Goal: Check status: Check status

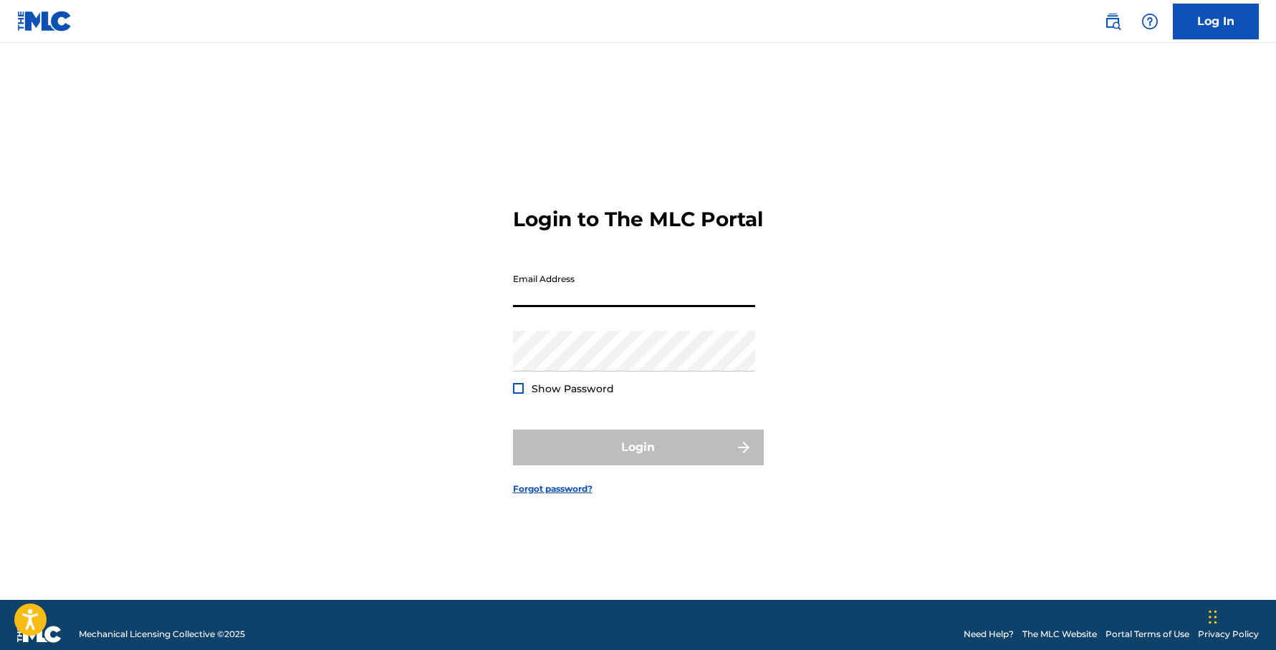
click at [615, 307] on input "Email Address" at bounding box center [634, 286] width 242 height 41
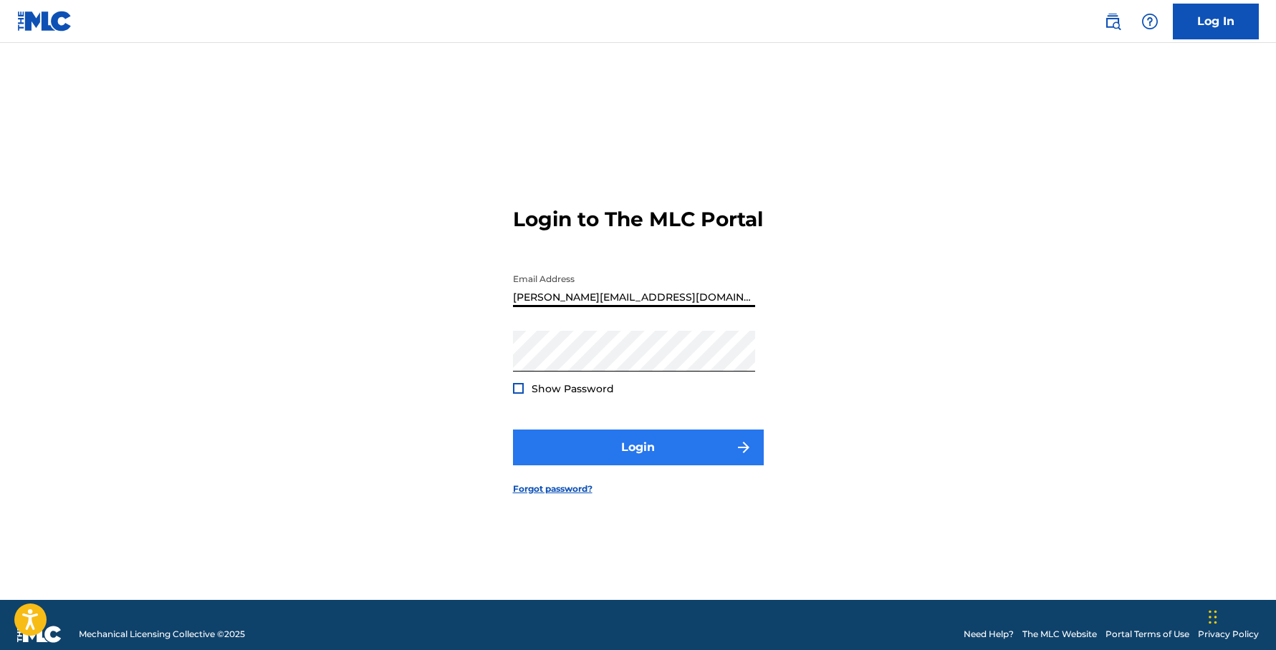
type input "[PERSON_NAME][EMAIL_ADDRESS][DOMAIN_NAME]"
click at [638, 462] on button "Login" at bounding box center [638, 448] width 251 height 36
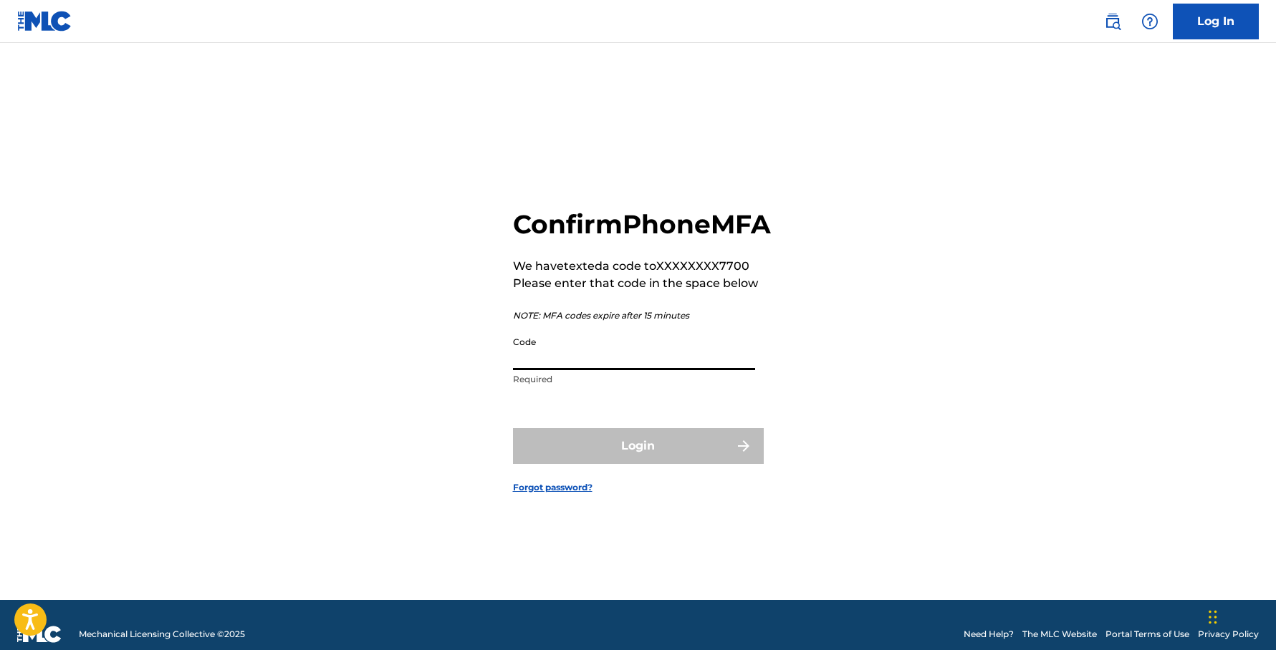
click at [587, 370] on input "Code" at bounding box center [634, 349] width 242 height 41
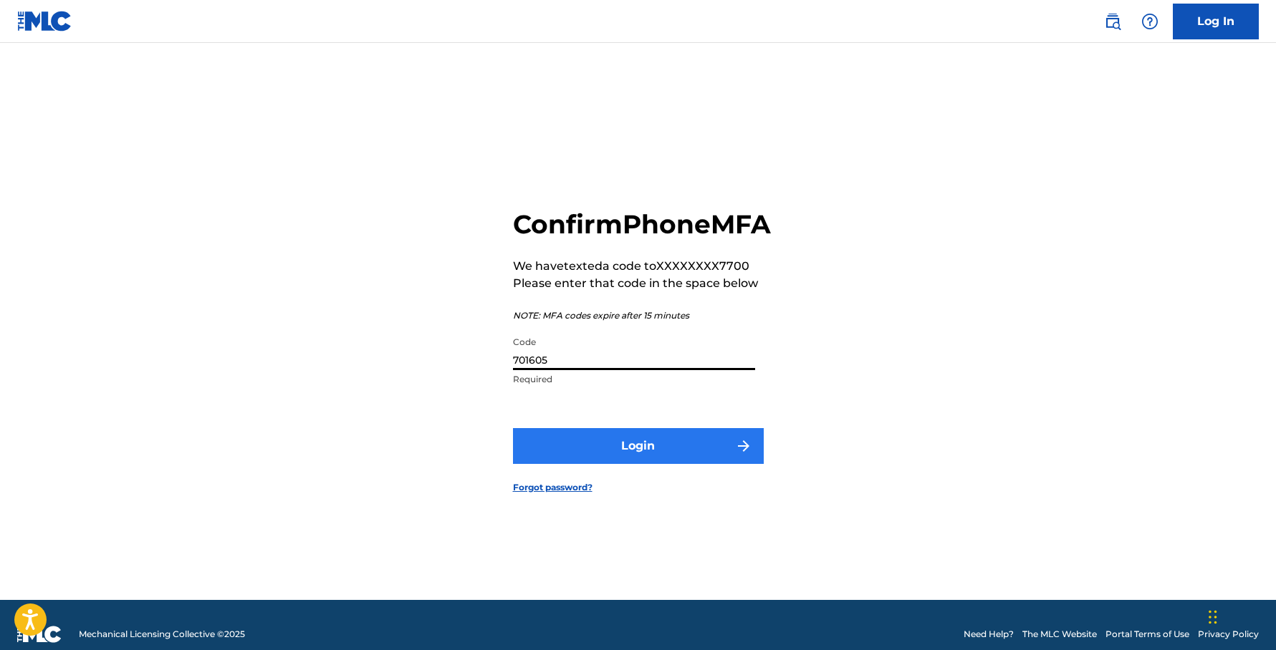
type input "701605"
click at [666, 453] on button "Login" at bounding box center [638, 446] width 251 height 36
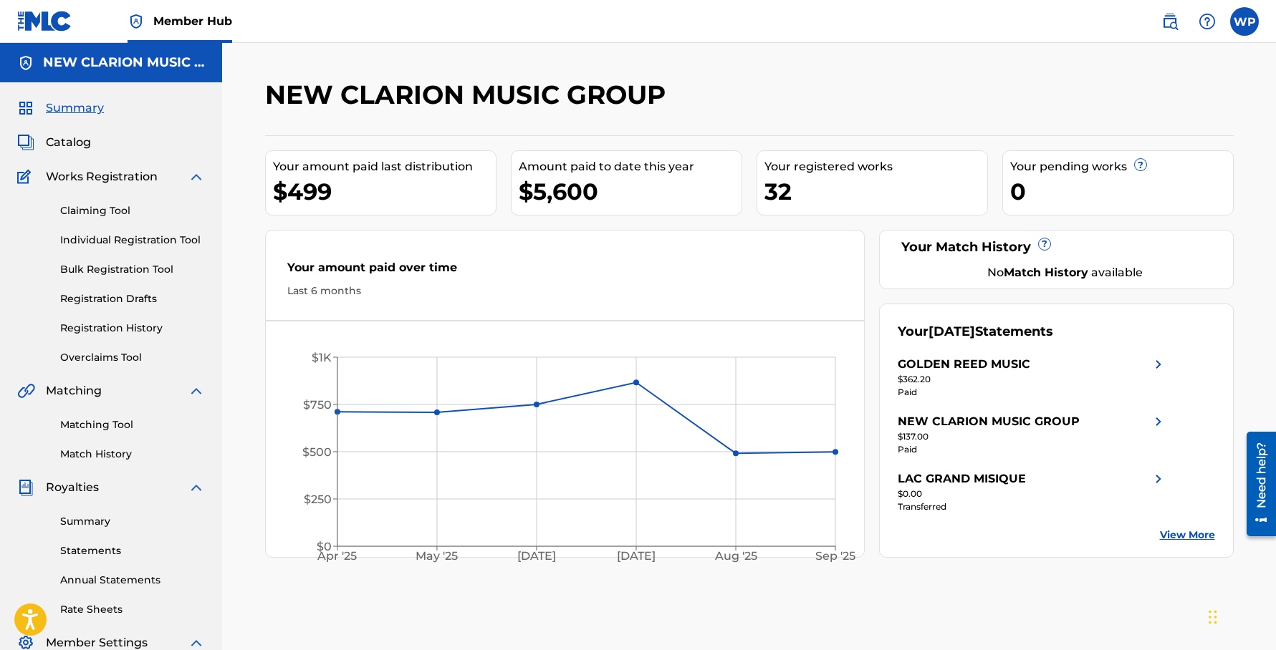
click at [1191, 539] on link "View More" at bounding box center [1187, 535] width 55 height 15
